Goal: Task Accomplishment & Management: Manage account settings

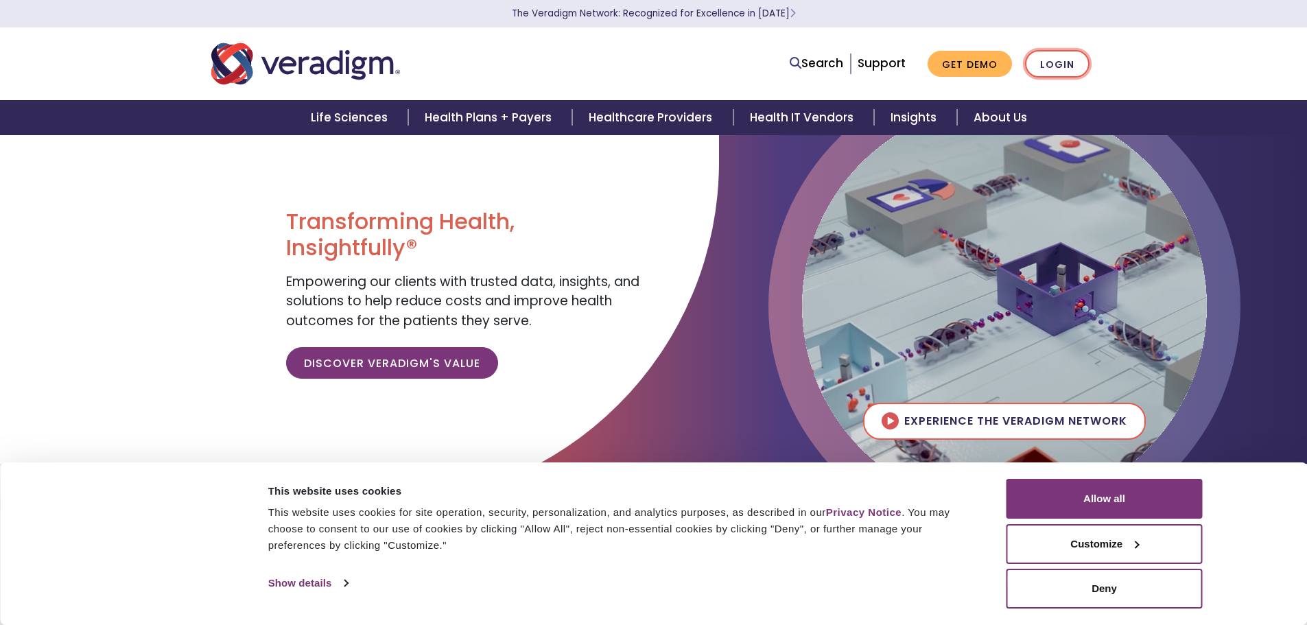
click at [1047, 62] on link "Login" at bounding box center [1057, 64] width 64 height 28
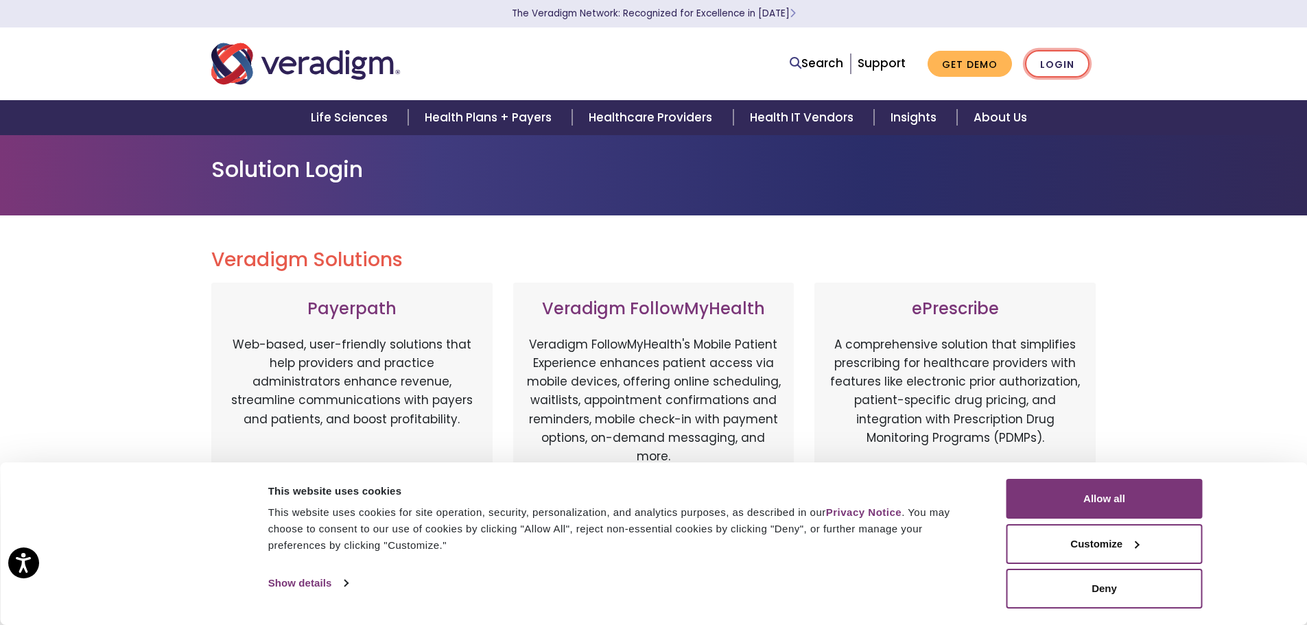
click at [1069, 70] on link "Login" at bounding box center [1057, 64] width 64 height 28
click at [1062, 64] on link "Login" at bounding box center [1057, 64] width 64 height 28
